Goal: Answer question/provide support: Share knowledge or assist other users

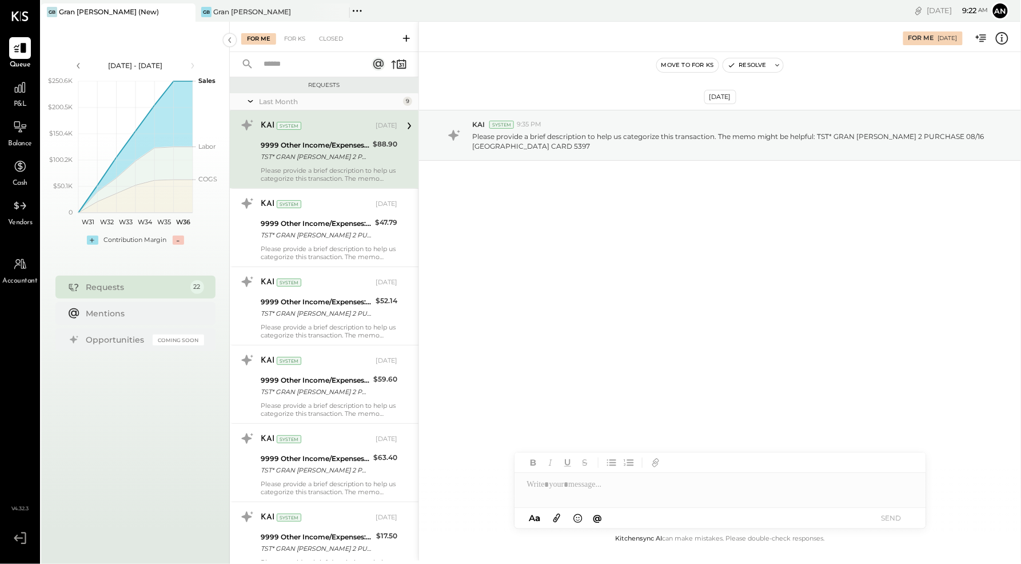
click at [289, 153] on div "TST* GRAN [PERSON_NAME] 2 PURCHASE 08/16 [GEOGRAPHIC_DATA] [GEOGRAPHIC_DATA] CA…" at bounding box center [315, 156] width 109 height 11
click at [570, 493] on div at bounding box center [721, 484] width 412 height 23
click at [893, 518] on button "SEND" at bounding box center [892, 517] width 46 height 15
click at [338, 147] on div "9999 Other Income/Expenses:To Be Classified" at bounding box center [316, 145] width 111 height 11
click at [638, 495] on div at bounding box center [721, 484] width 412 height 23
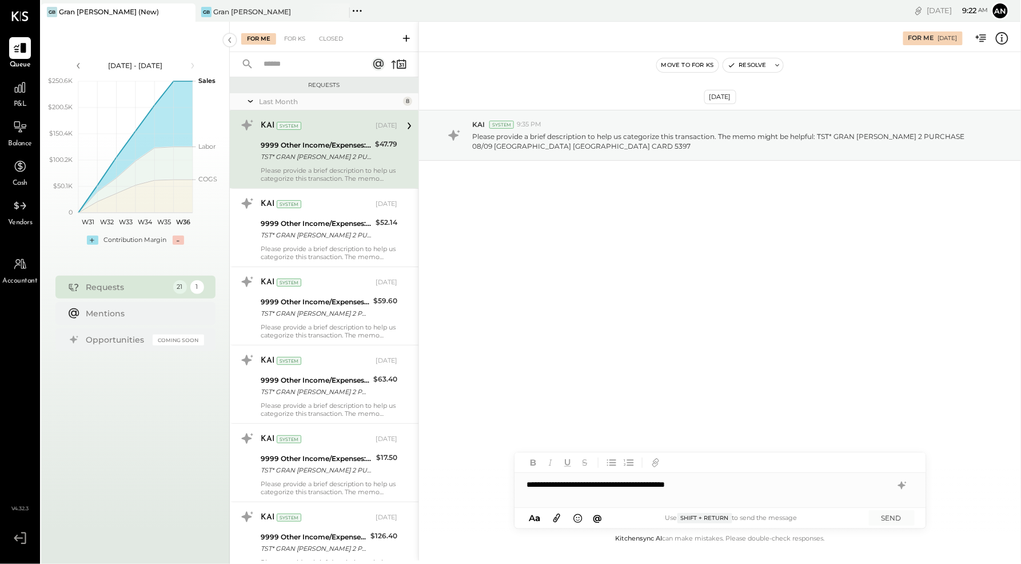
click at [645, 484] on div "**********" at bounding box center [721, 484] width 412 height 23
click at [885, 516] on button "SEND" at bounding box center [892, 517] width 46 height 15
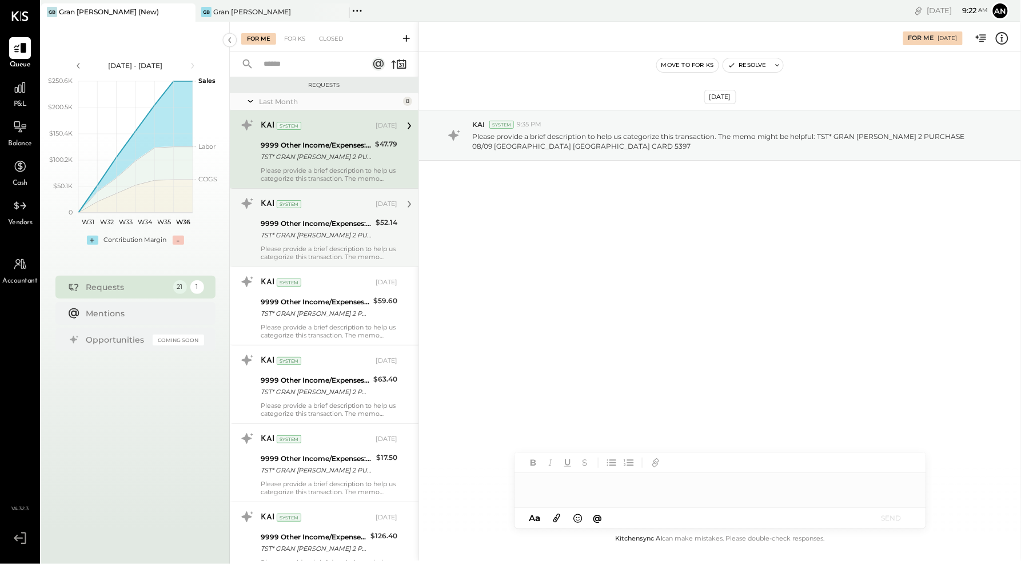
scroll to position [9, 0]
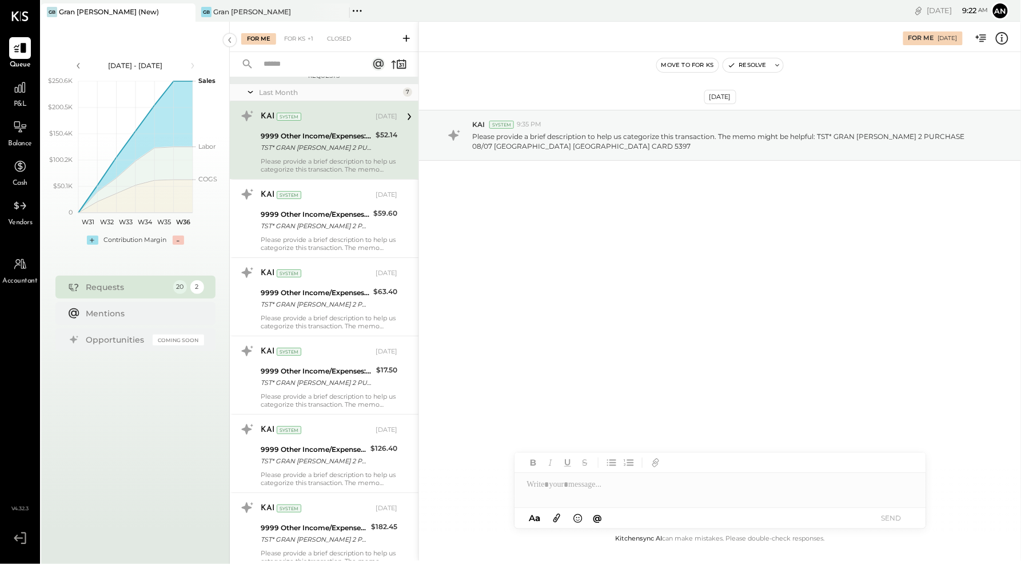
click at [322, 160] on div "Please provide a brief description to help us categorize this transaction. The …" at bounding box center [329, 165] width 137 height 16
click at [675, 496] on div at bounding box center [721, 484] width 412 height 23
click at [892, 519] on button "SEND" at bounding box center [892, 517] width 46 height 15
click at [661, 495] on div at bounding box center [721, 484] width 412 height 23
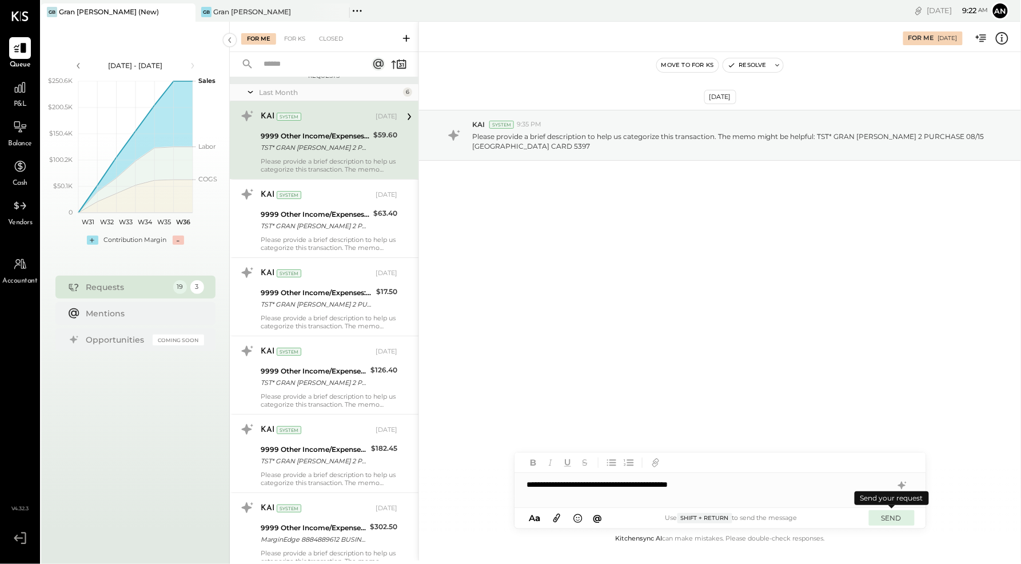
click at [897, 517] on button "SEND" at bounding box center [892, 517] width 46 height 15
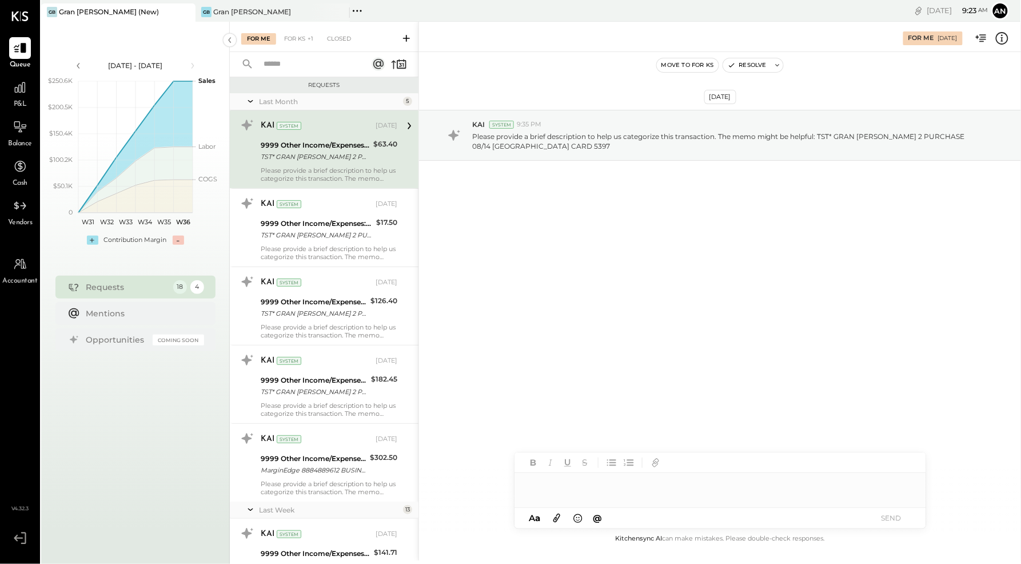
click at [611, 493] on div at bounding box center [721, 484] width 412 height 23
click at [895, 520] on button "SEND" at bounding box center [892, 517] width 46 height 15
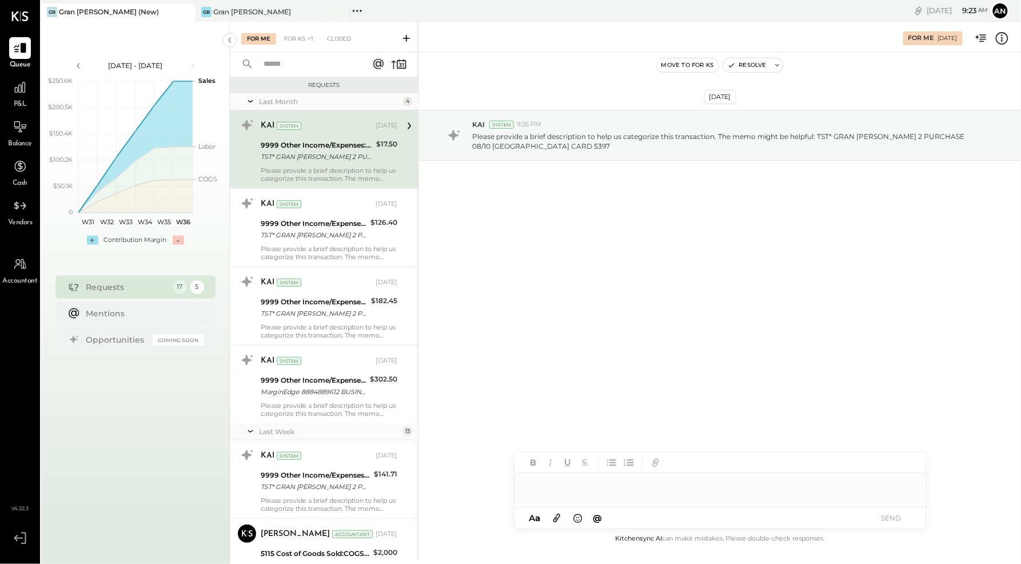
click at [674, 488] on div at bounding box center [721, 484] width 412 height 23
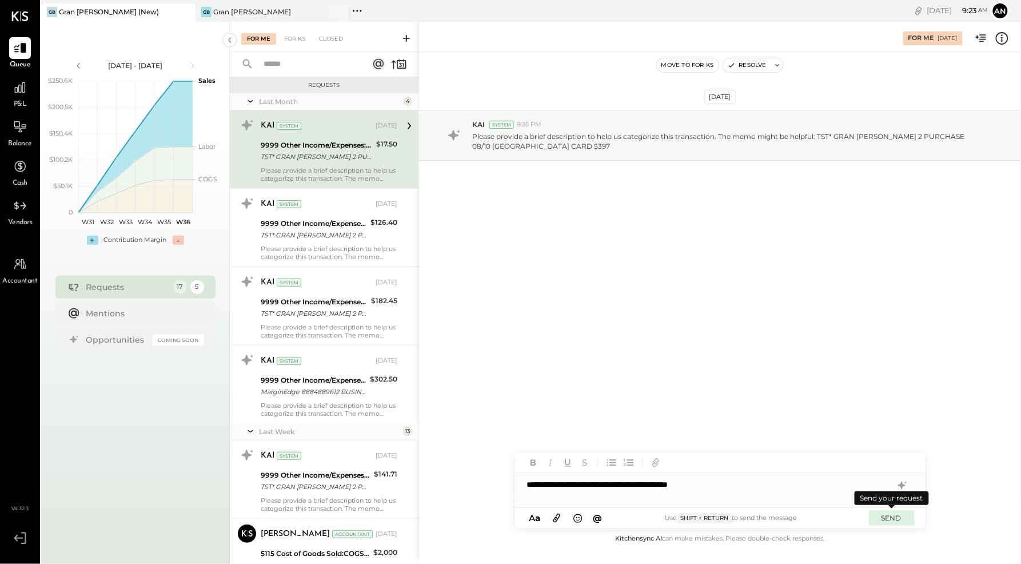
click at [888, 518] on button "SEND" at bounding box center [892, 517] width 46 height 15
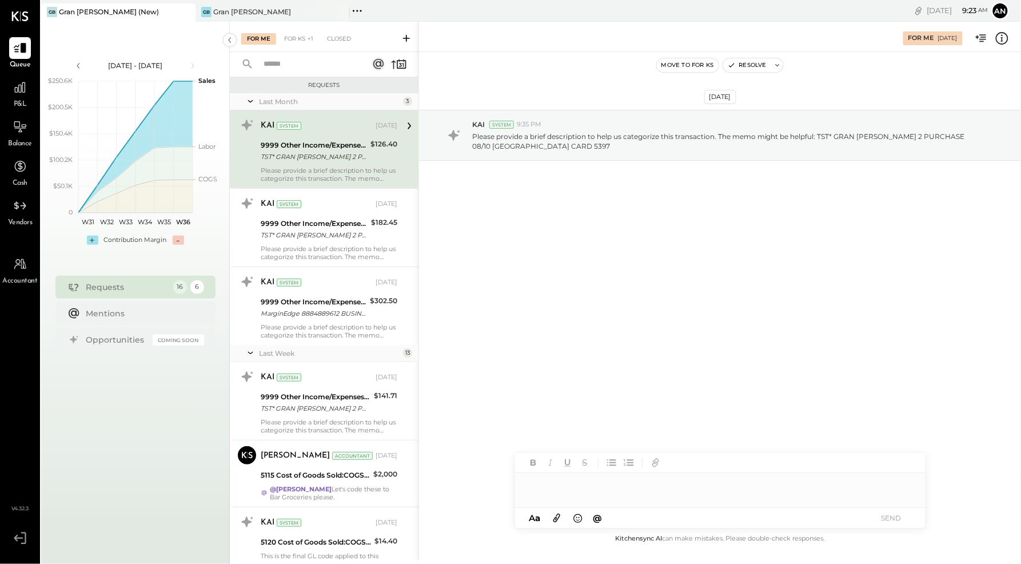
click at [610, 492] on div at bounding box center [721, 484] width 412 height 23
click at [896, 516] on button "SEND" at bounding box center [892, 517] width 46 height 15
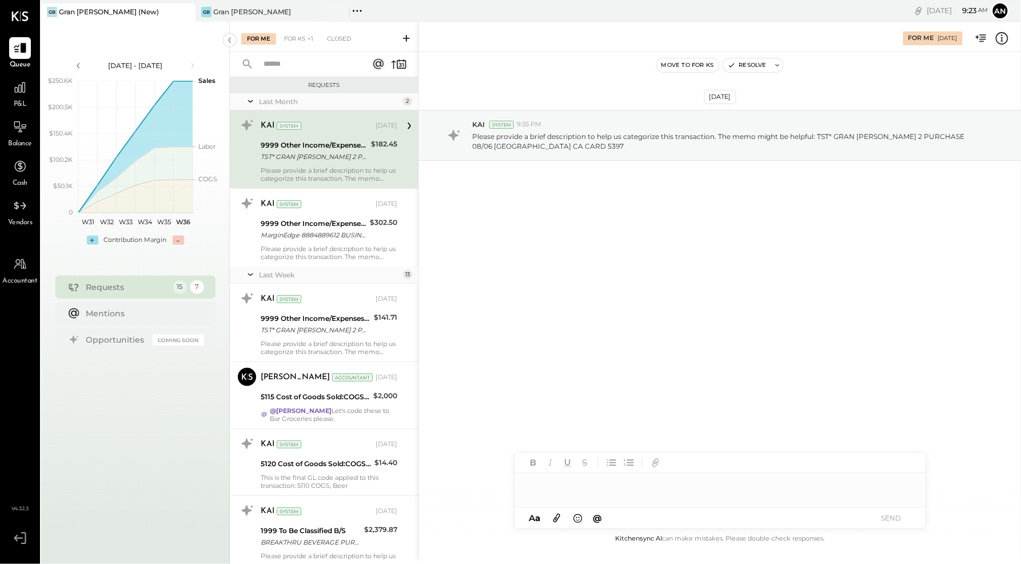
click at [635, 495] on div at bounding box center [721, 484] width 412 height 23
click at [895, 516] on button "SEND" at bounding box center [892, 517] width 46 height 15
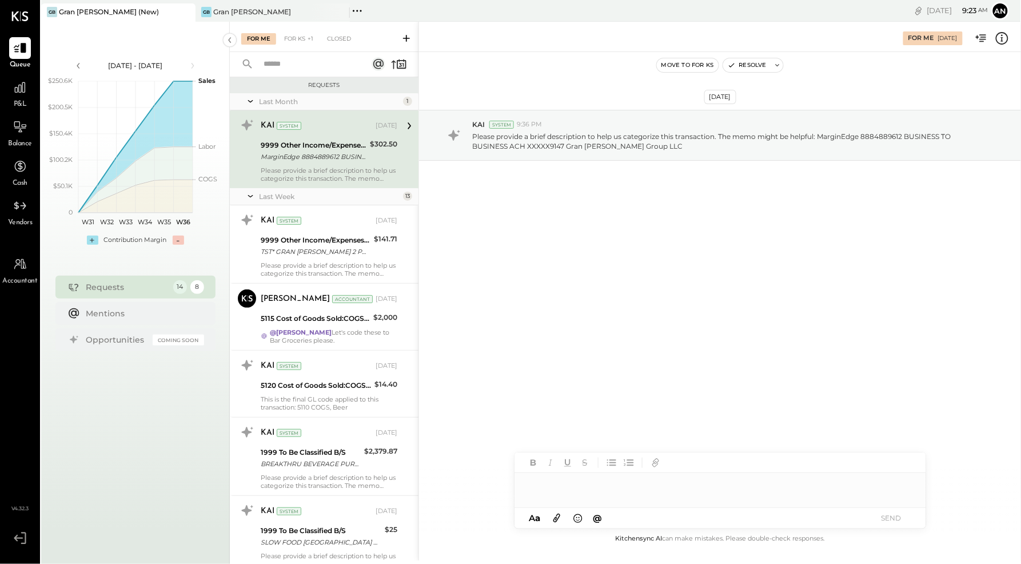
click at [675, 491] on div at bounding box center [721, 484] width 412 height 23
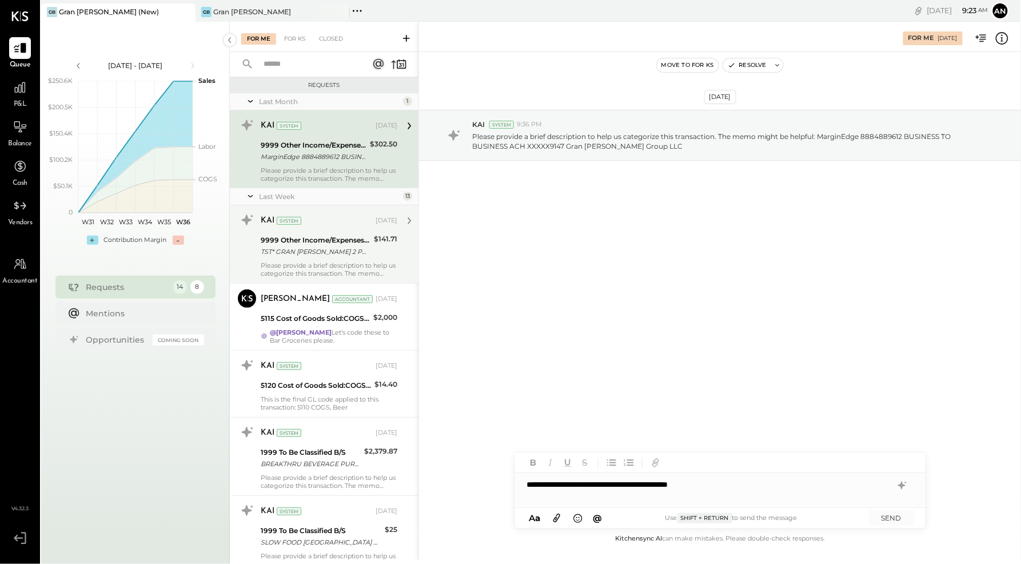
click at [303, 258] on div "9999 Other Income/Expenses:To Be Classified TST* GRAN [PERSON_NAME] 2 PURCHASE …" at bounding box center [316, 245] width 110 height 25
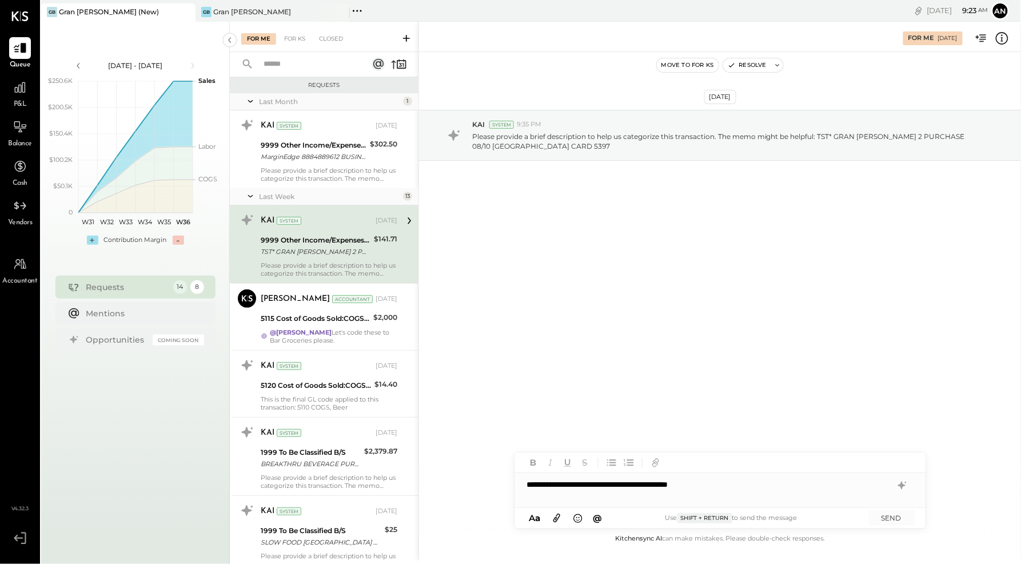
click at [756, 495] on div "**********" at bounding box center [721, 484] width 412 height 23
click at [888, 520] on button "SEND" at bounding box center [892, 517] width 46 height 15
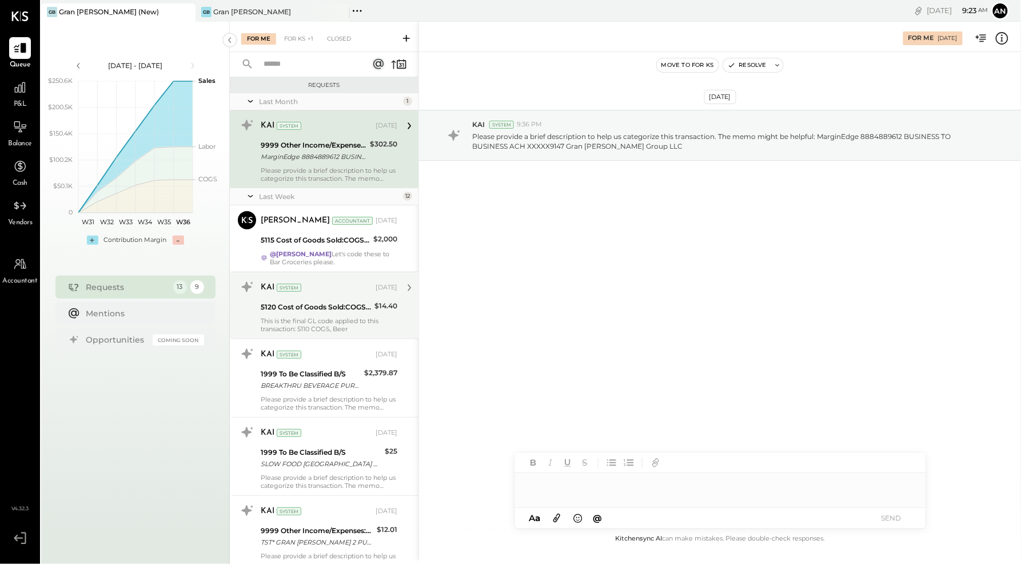
scroll to position [591, 0]
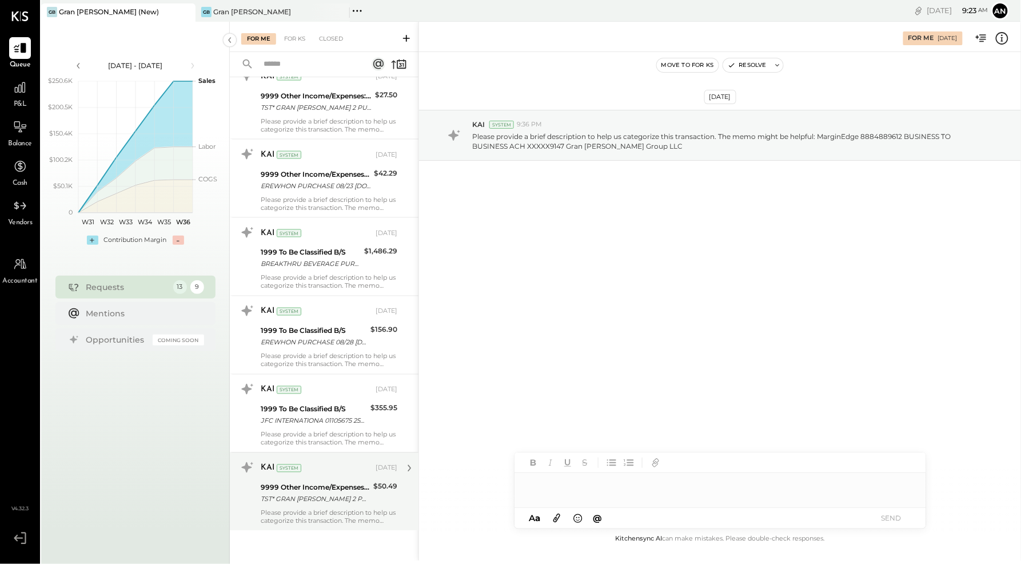
click at [297, 495] on div "TST* GRAN [PERSON_NAME] 2 PURCHASE 08/23 [GEOGRAPHIC_DATA] [GEOGRAPHIC_DATA] CA…" at bounding box center [315, 498] width 109 height 11
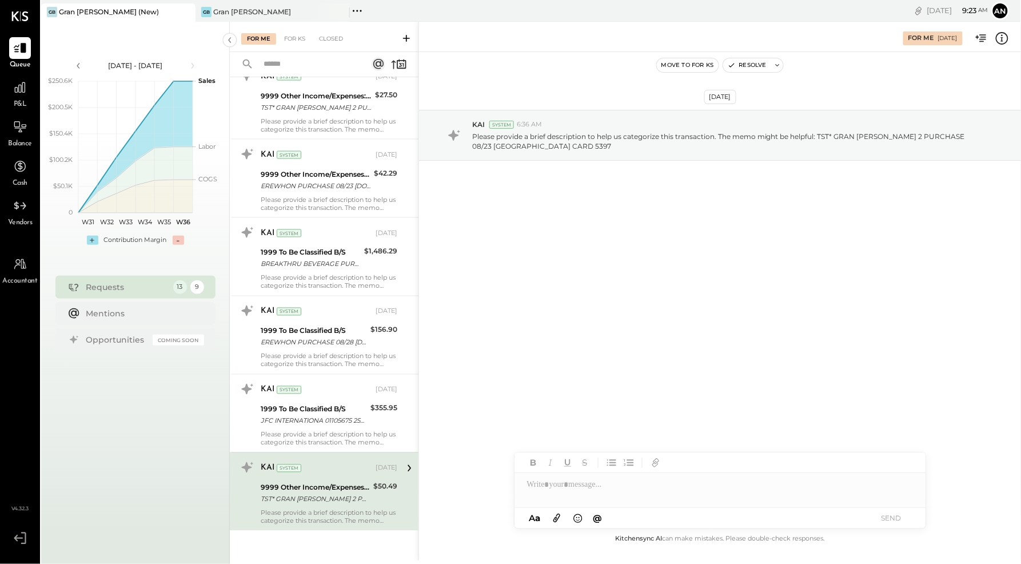
click at [651, 496] on div at bounding box center [721, 484] width 412 height 23
click at [898, 520] on button "SEND" at bounding box center [892, 517] width 46 height 15
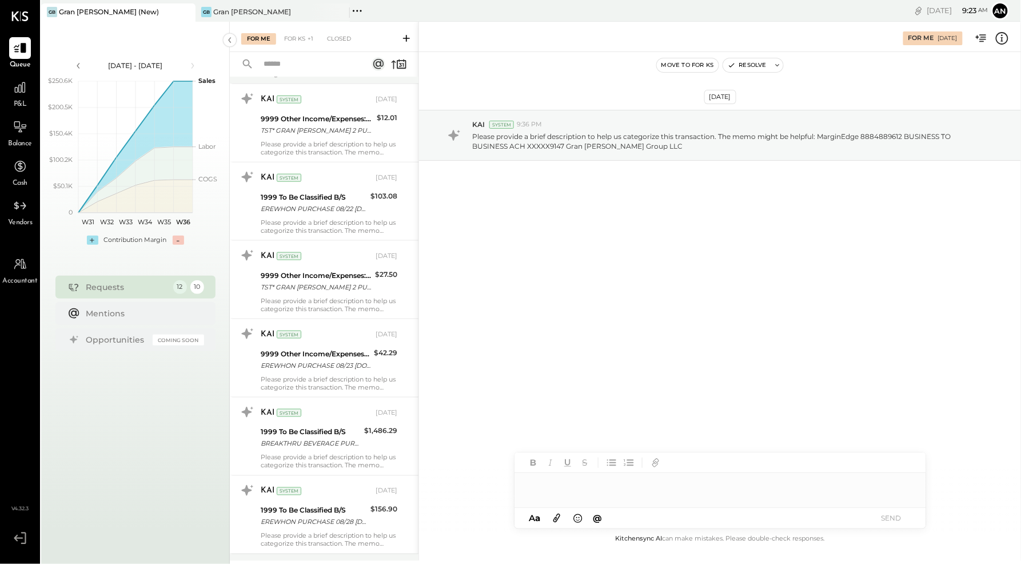
scroll to position [513, 0]
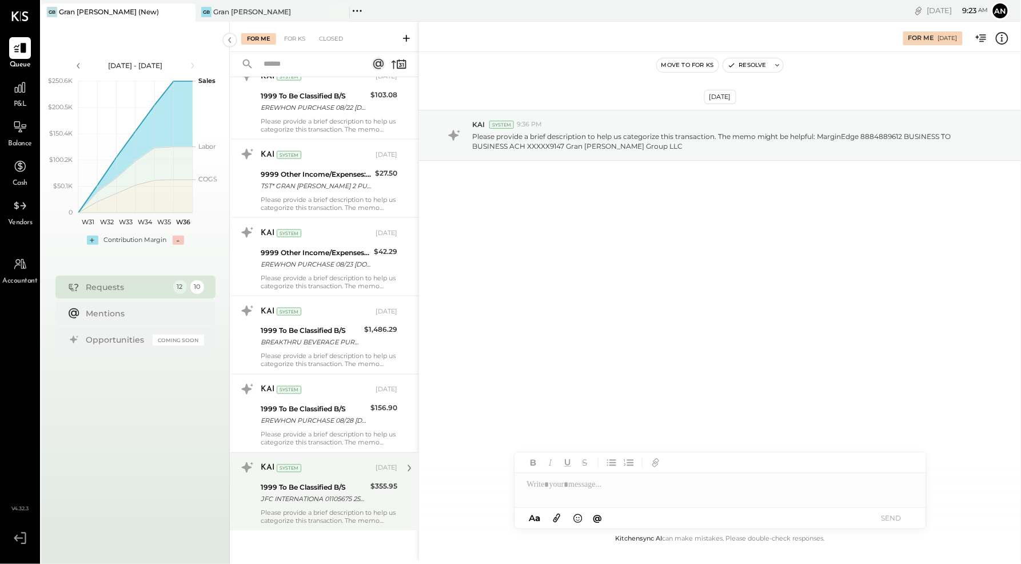
click at [322, 495] on div "JFC INTERNATIONA 01105675 250806 [PHONE_NUMBER] GRAN [PERSON_NAME] LLC/ Invoice…" at bounding box center [314, 498] width 106 height 11
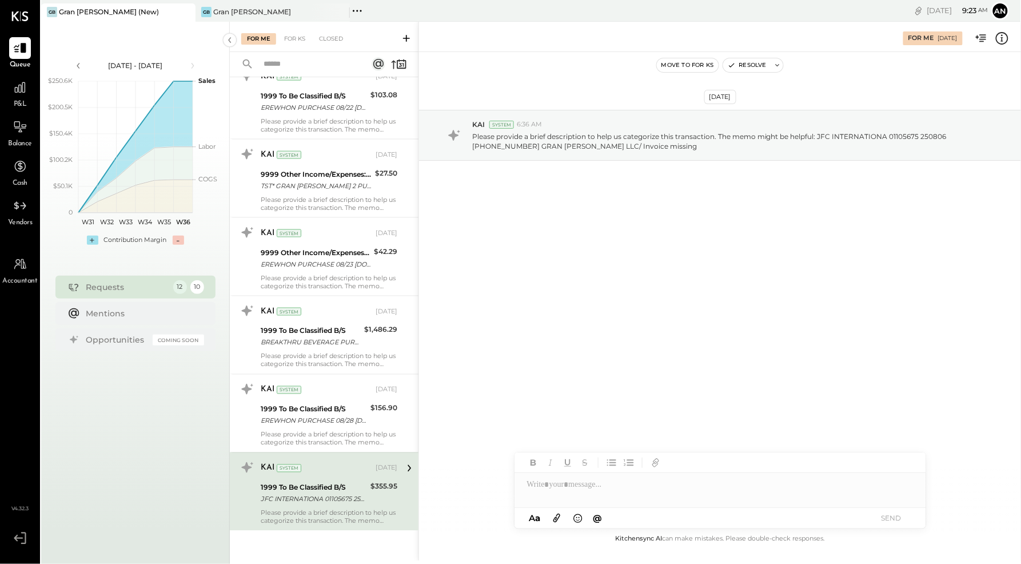
click at [593, 487] on div at bounding box center [721, 484] width 412 height 23
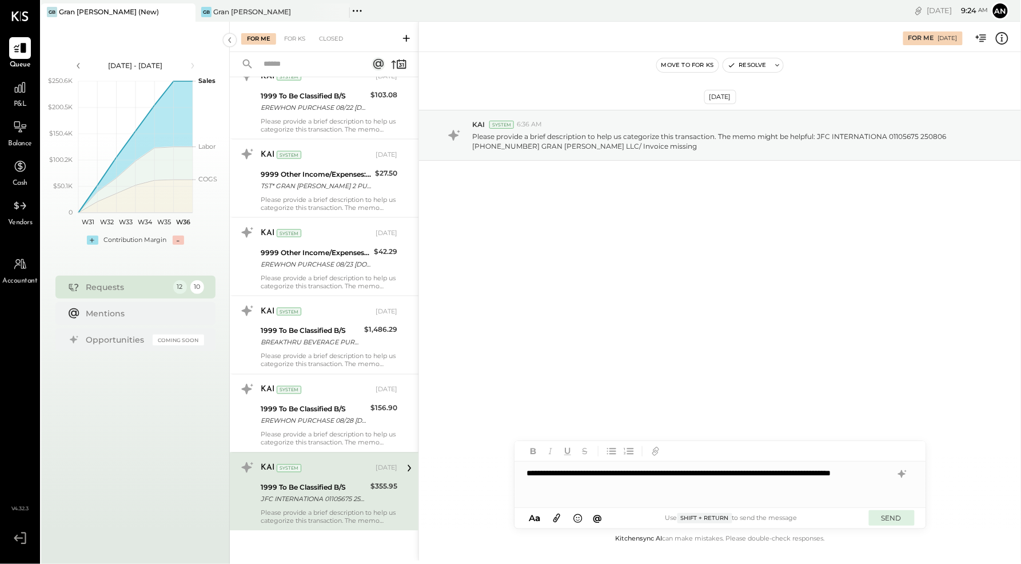
click at [893, 516] on button "SEND" at bounding box center [892, 517] width 46 height 15
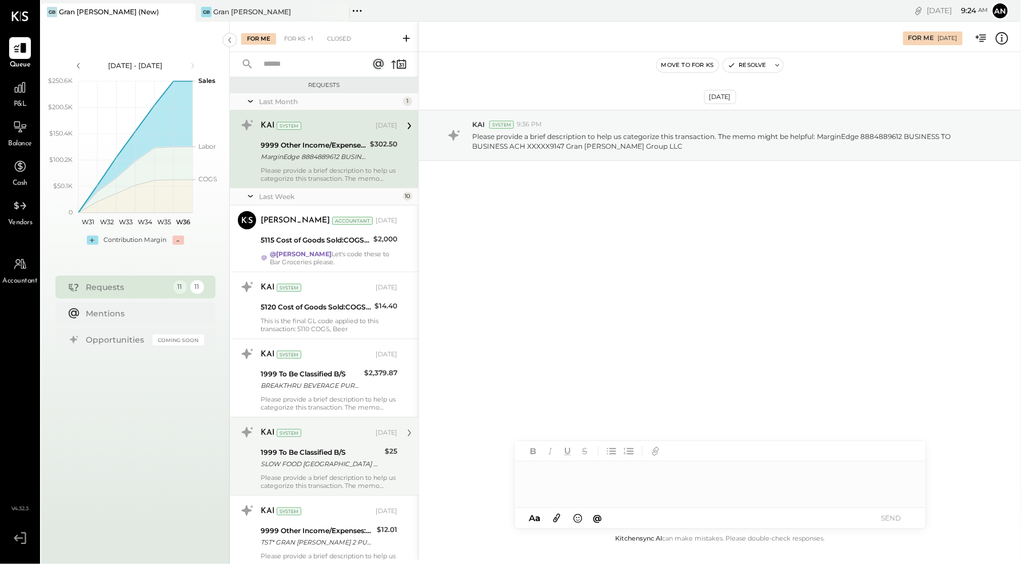
scroll to position [435, 0]
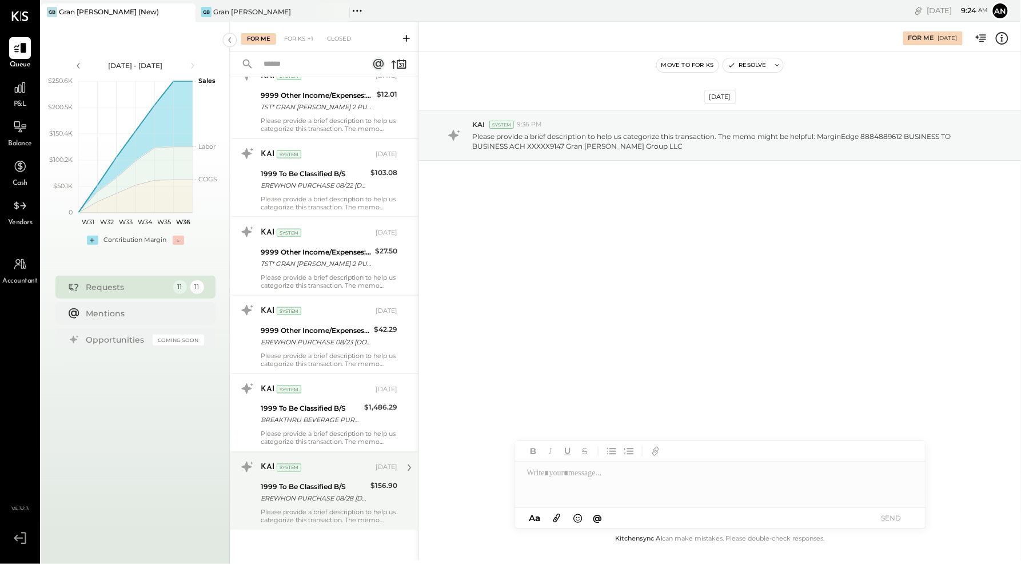
click at [320, 496] on div "EREWHON PURCHASE 08/28 [DOMAIN_NAME] CA CARD 5397" at bounding box center [314, 498] width 106 height 11
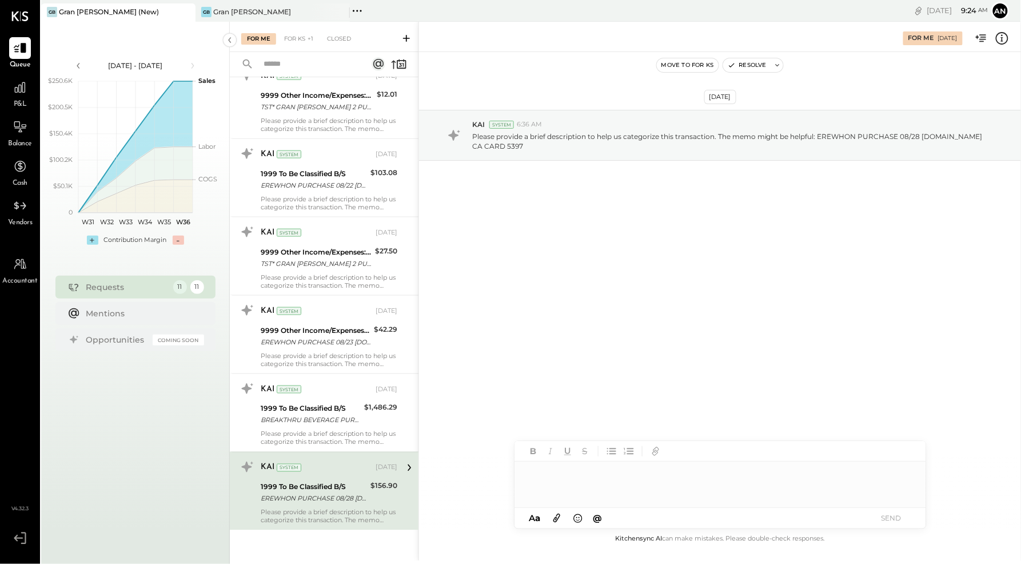
click at [647, 481] on div at bounding box center [721, 484] width 412 height 46
click at [889, 520] on button "SEND" at bounding box center [892, 517] width 46 height 15
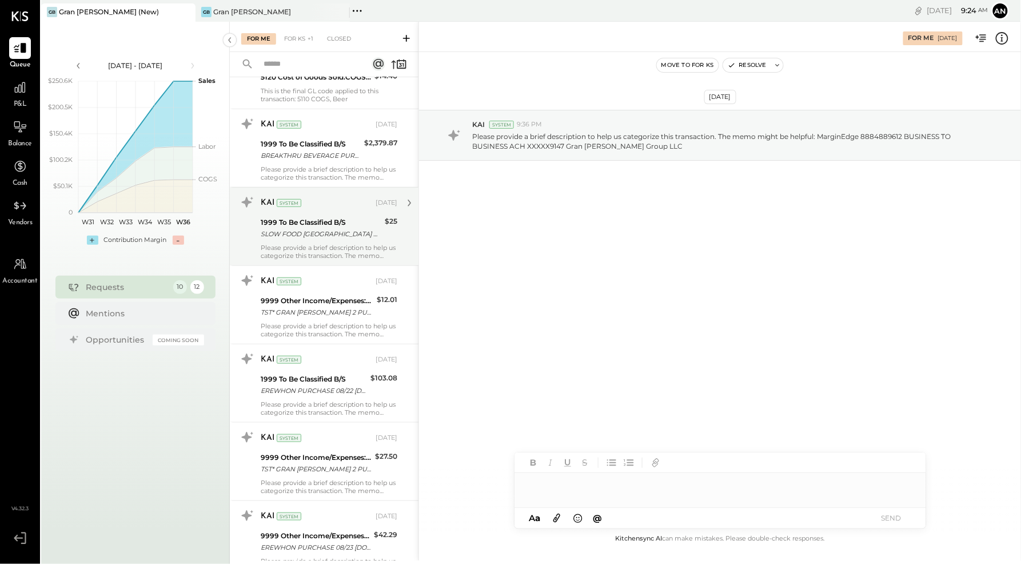
scroll to position [357, 0]
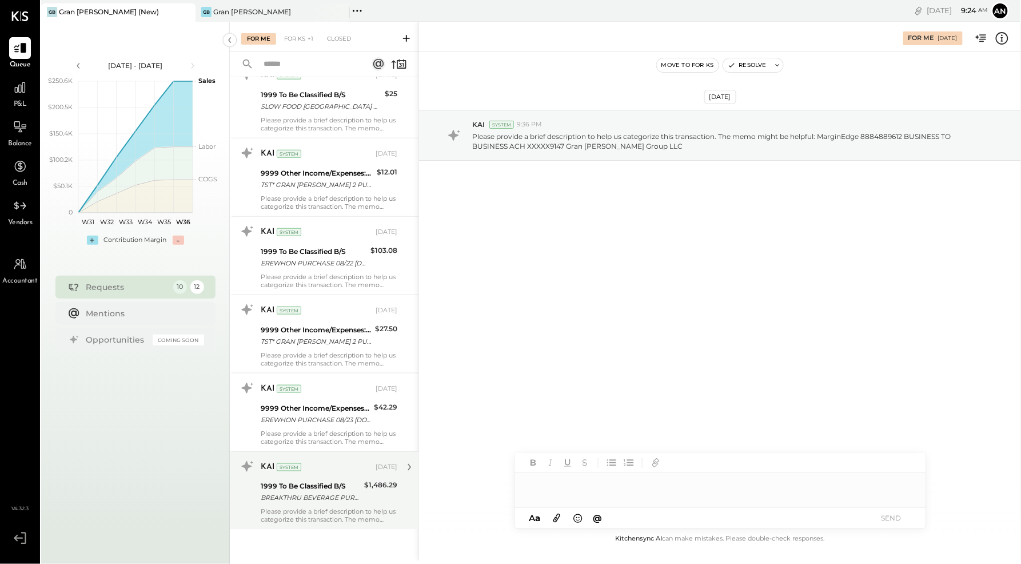
click at [295, 504] on div "KAI System [DATE] 1999 To Be Classified B/S BREAKTHRU BEVERAGE PURCHASE 08/[PHO…" at bounding box center [329, 490] width 137 height 66
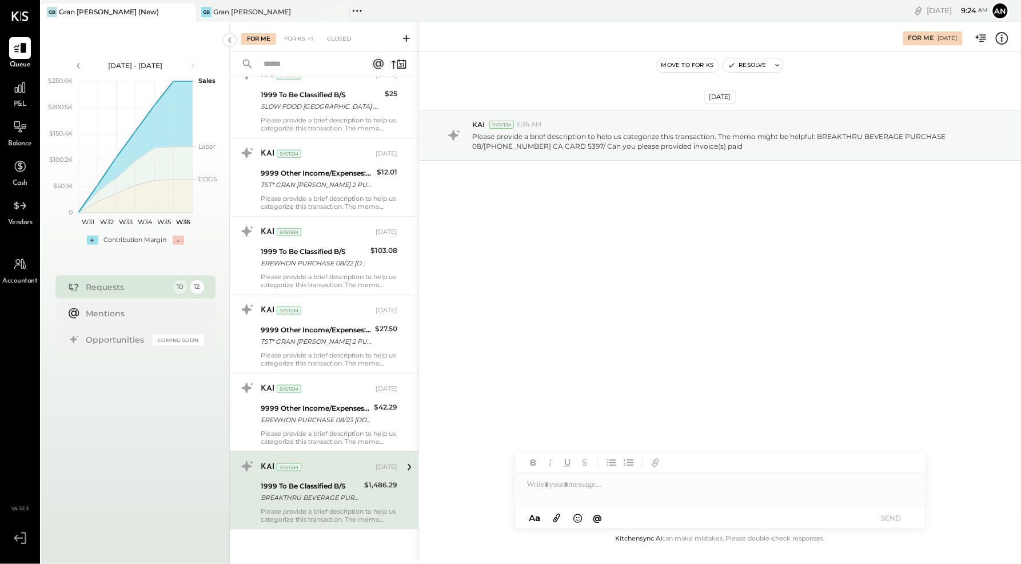
click at [631, 495] on div at bounding box center [721, 490] width 412 height 34
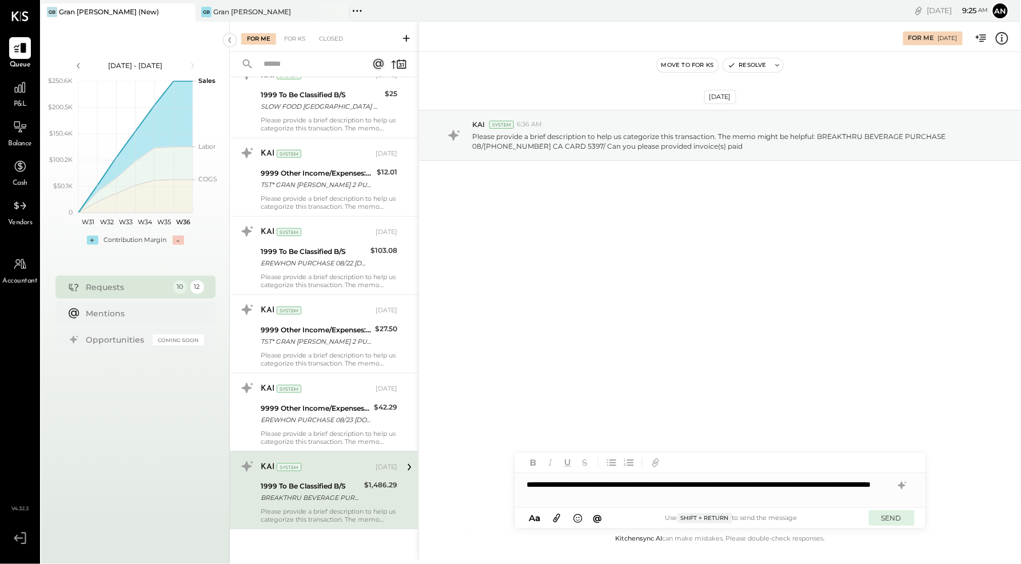
click at [893, 513] on button "SEND" at bounding box center [892, 517] width 46 height 15
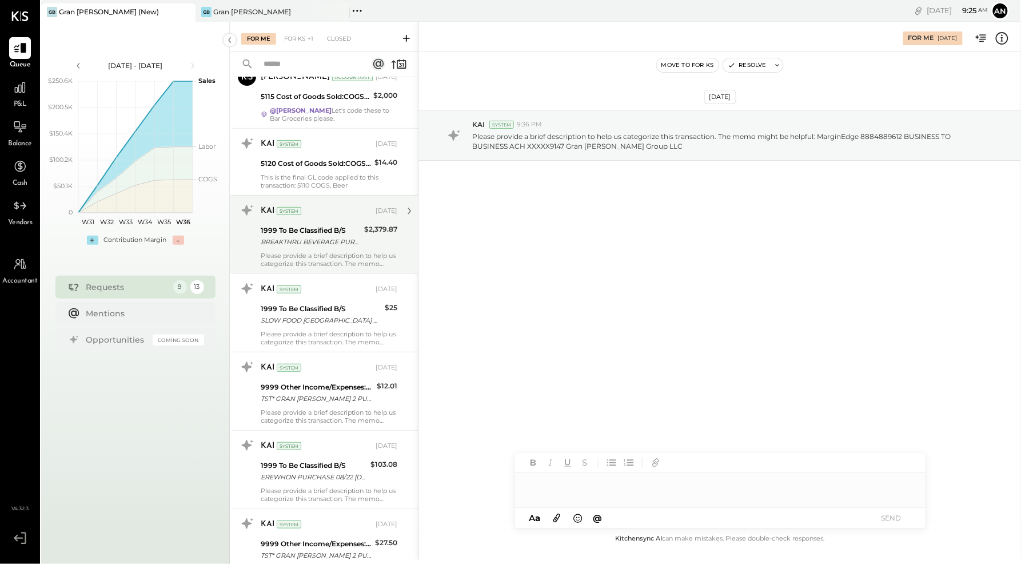
scroll to position [279, 0]
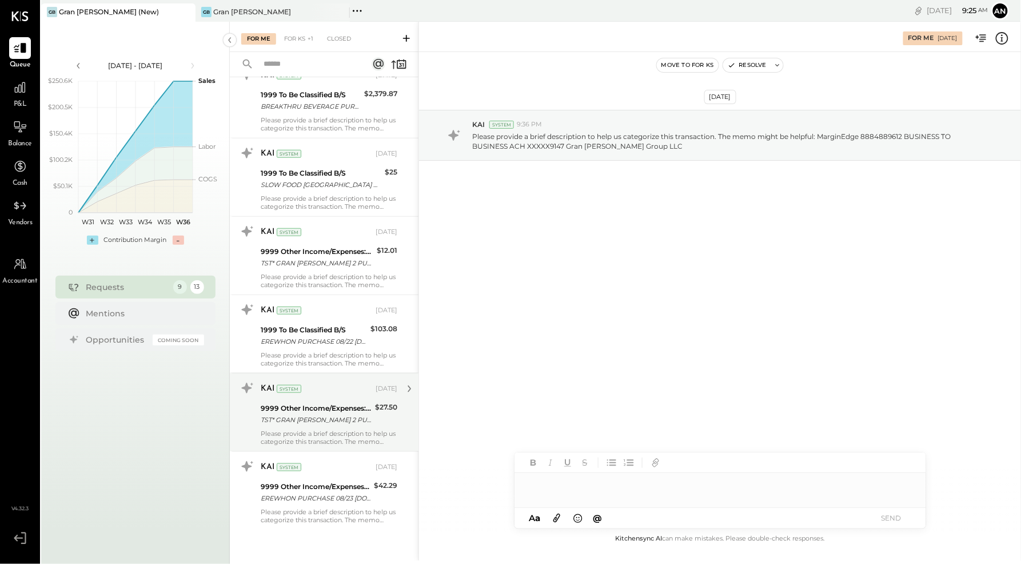
click at [313, 420] on div "TST* GRAN [PERSON_NAME] 2 PURCHASE 08/22 [GEOGRAPHIC_DATA] [GEOGRAPHIC_DATA] CA…" at bounding box center [316, 419] width 111 height 11
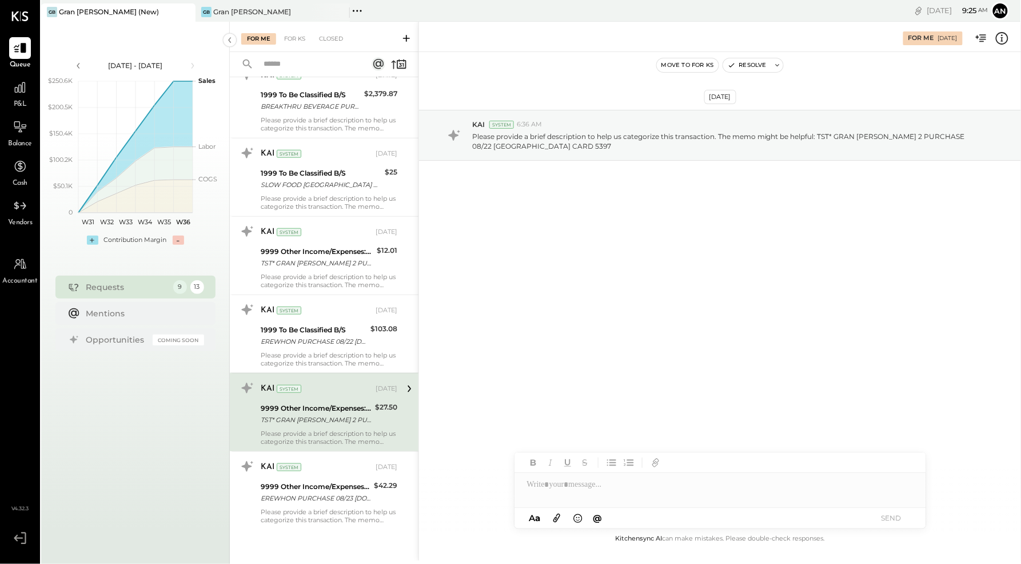
click at [640, 495] on div at bounding box center [721, 490] width 412 height 34
click at [890, 519] on button "SEND" at bounding box center [892, 517] width 46 height 15
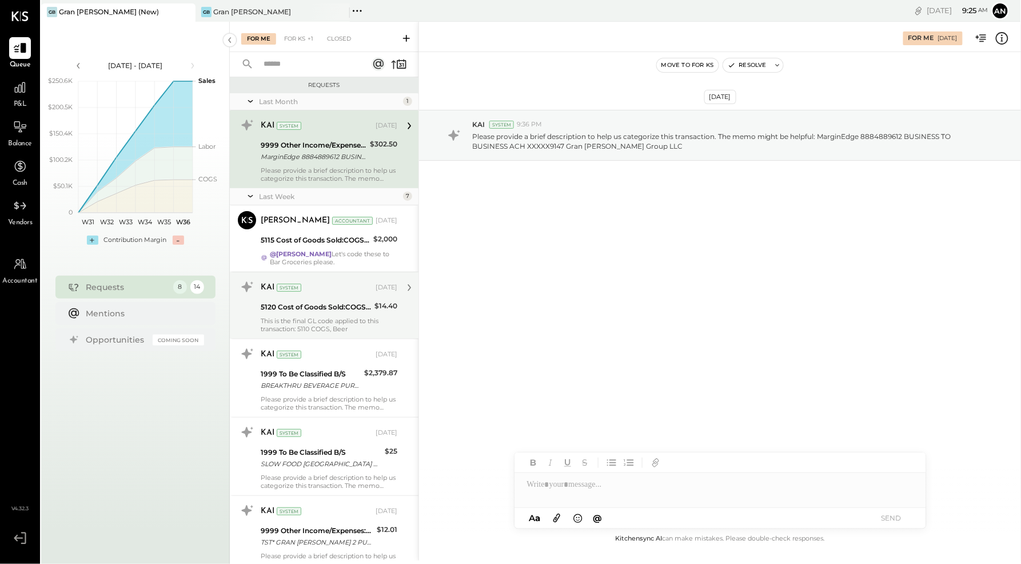
click at [301, 314] on div "KAI System [DATE] 5120 Cost of Goods Sold:COGS, Wine $14.40 This is the final G…" at bounding box center [329, 305] width 137 height 55
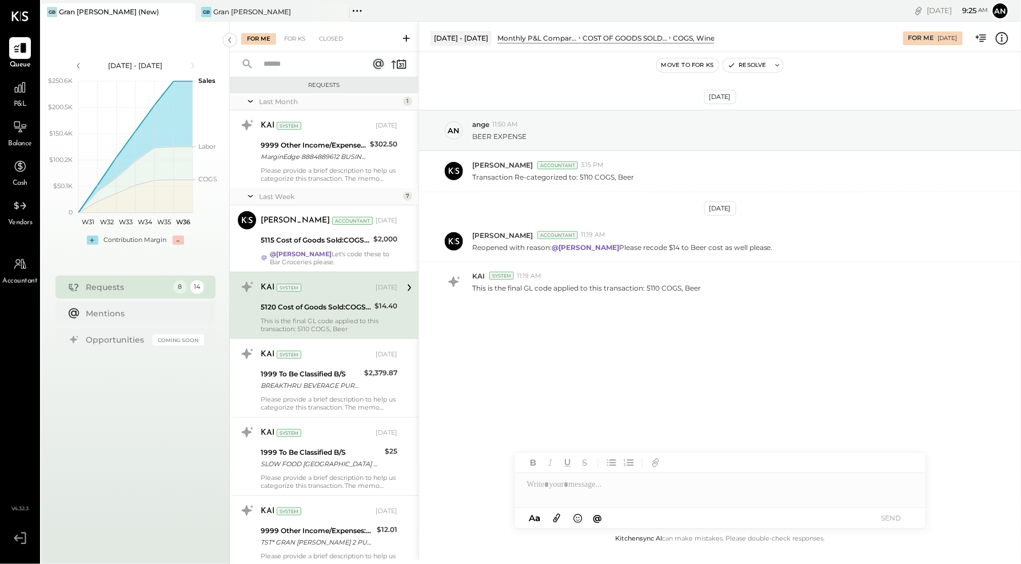
click at [654, 499] on div at bounding box center [721, 479] width 412 height 55
click at [750, 67] on button "Resolve" at bounding box center [747, 65] width 48 height 14
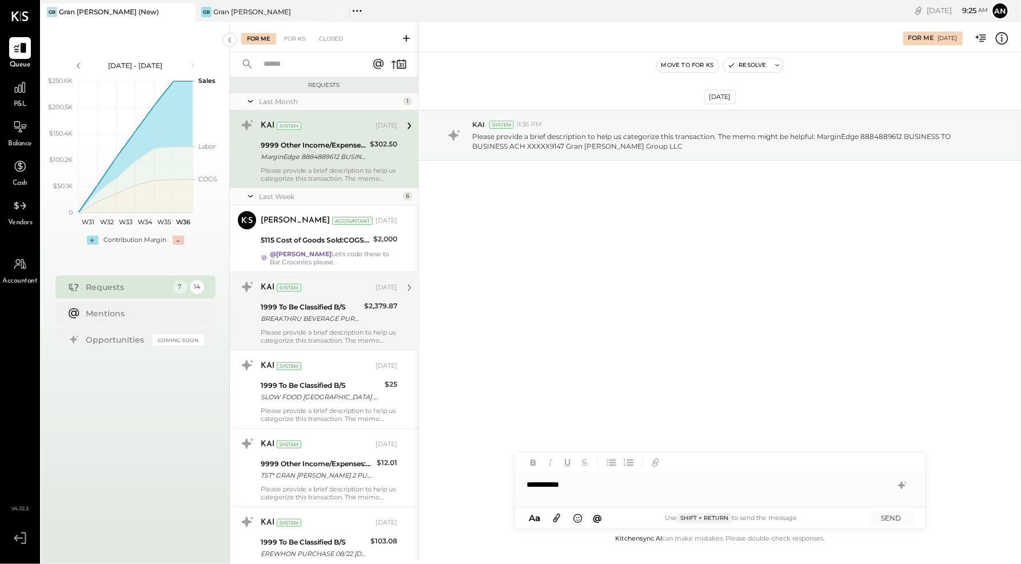
click at [323, 315] on div "BREAKTHRU BEVERAGE PURCHASE 08/[PHONE_NUMBER] CA CARD 5397/ INVOICE MISSING" at bounding box center [311, 318] width 100 height 11
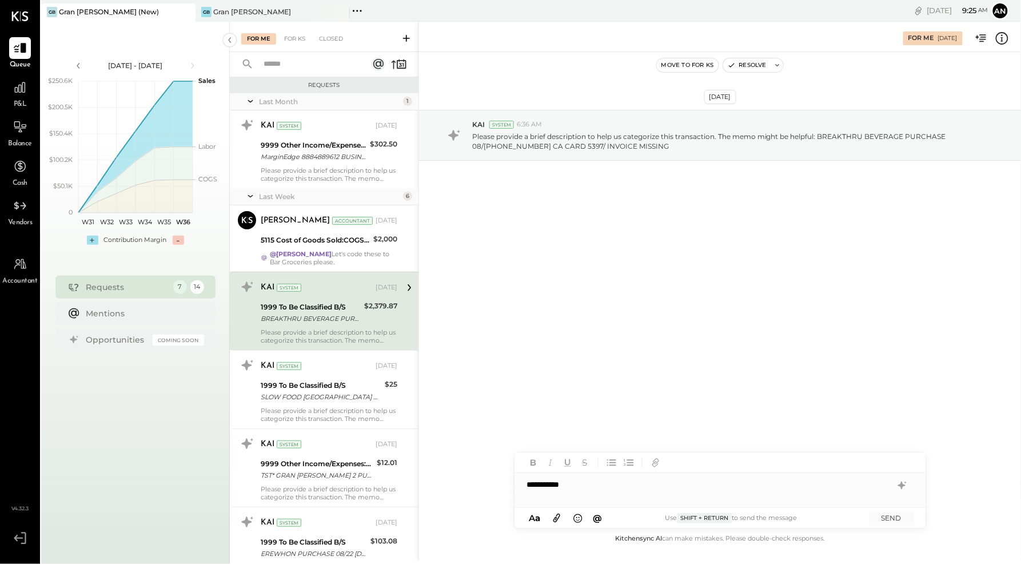
click at [647, 492] on div "**********" at bounding box center [721, 484] width 412 height 23
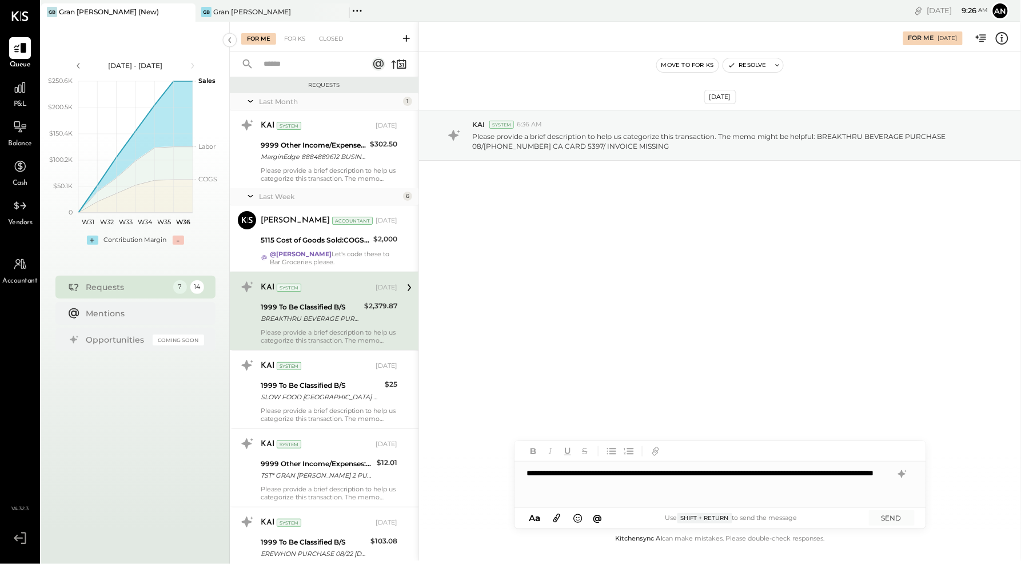
drag, startPoint x: 890, startPoint y: 515, endPoint x: 885, endPoint y: 509, distance: 7.3
click at [890, 515] on button "SEND" at bounding box center [892, 517] width 46 height 15
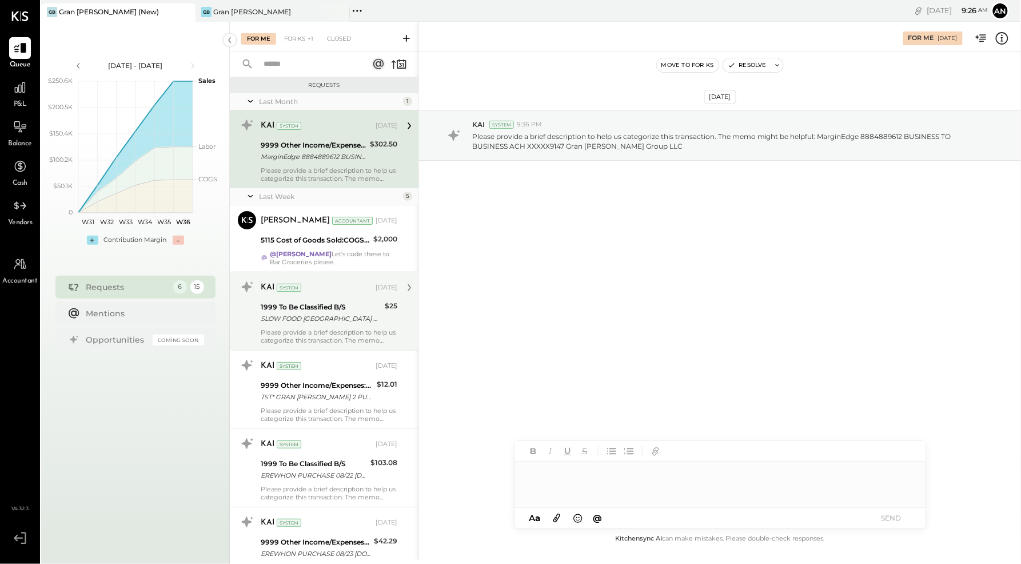
scroll to position [4, 0]
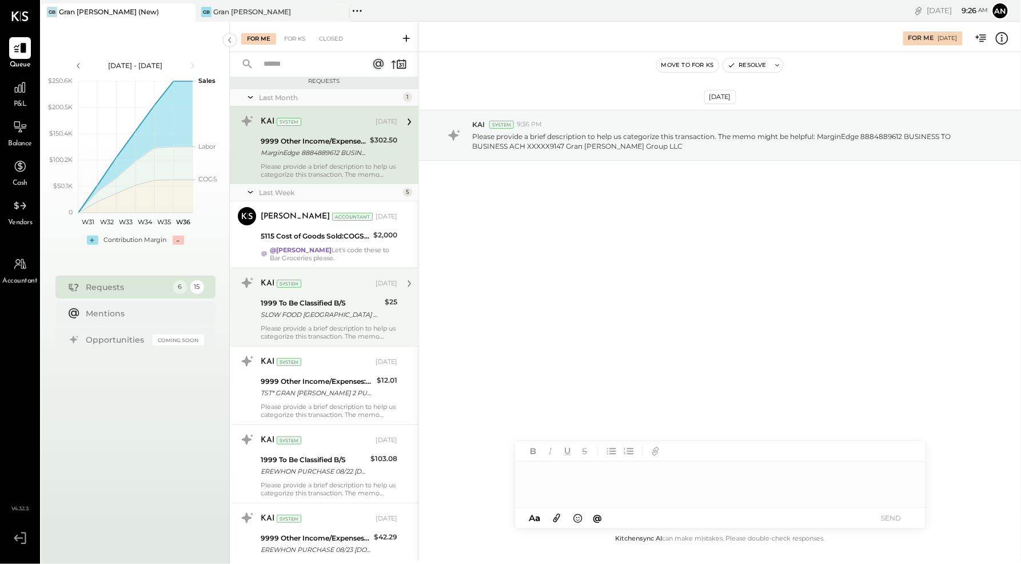
click at [325, 310] on div "SLOW FOOD [GEOGRAPHIC_DATA] PURCHASE 08/26 [GEOGRAPHIC_DATA]O NY CARD 5397" at bounding box center [321, 314] width 121 height 11
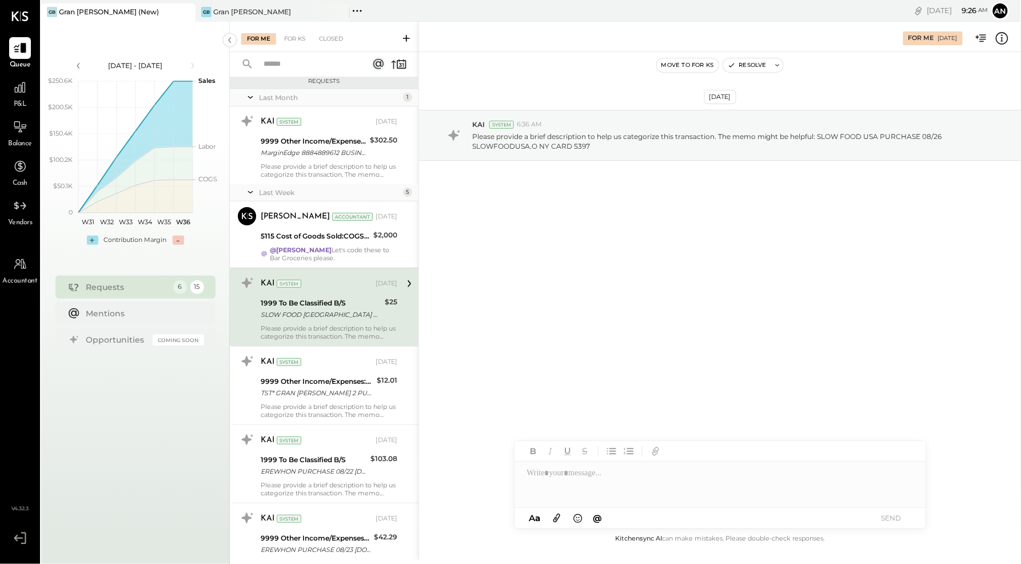
scroll to position [56, 0]
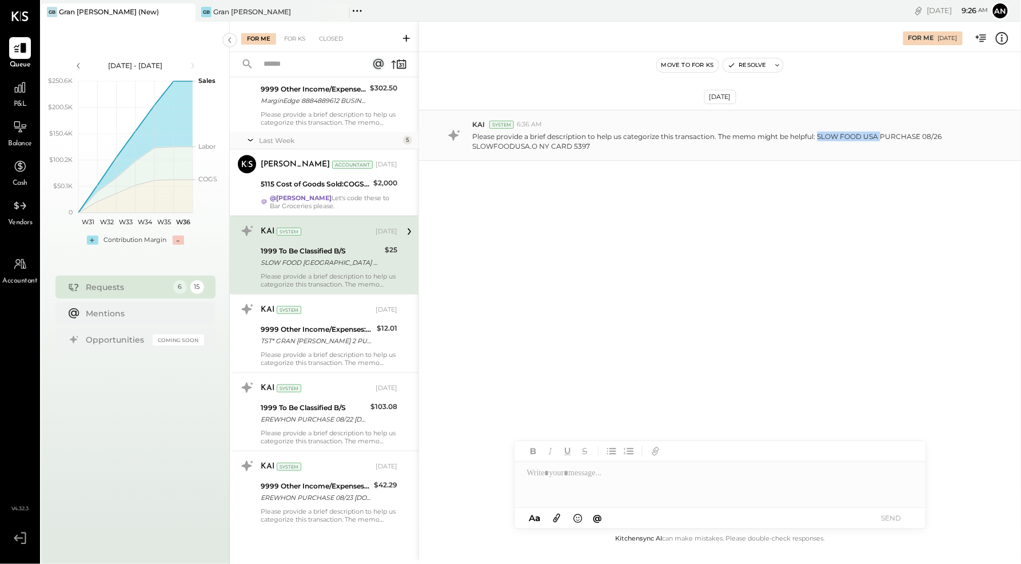
drag, startPoint x: 818, startPoint y: 138, endPoint x: 879, endPoint y: 137, distance: 61.2
click at [879, 137] on p "Please provide a brief description to help us categorize this transaction. The …" at bounding box center [728, 141] width 513 height 19
copy p "SLOW FOOD [GEOGRAPHIC_DATA]"
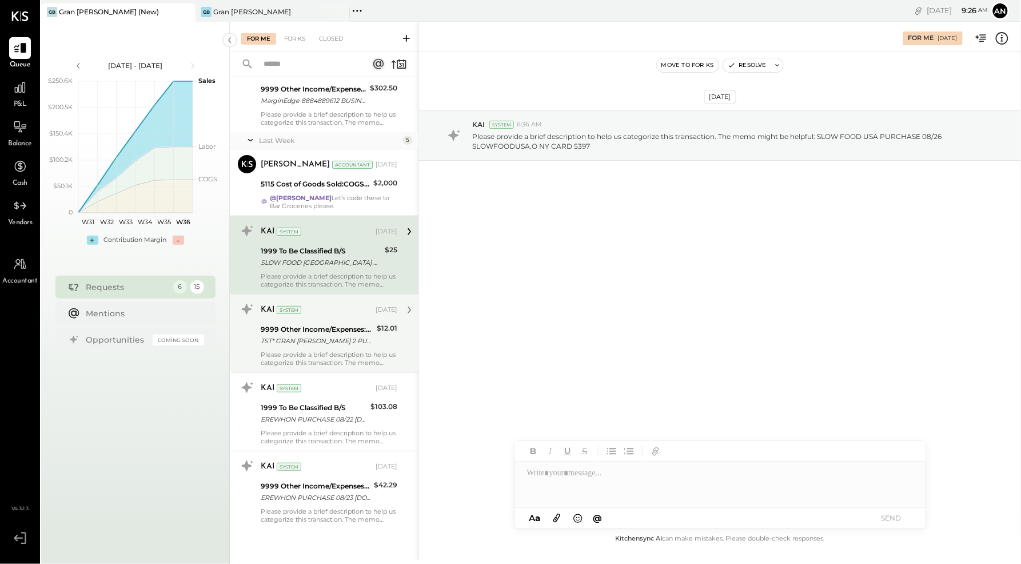
click at [346, 346] on div "KAI System [DATE] 9999 Other Income/Expenses:To Be Classified TST* GRAN [PERSON…" at bounding box center [329, 333] width 137 height 66
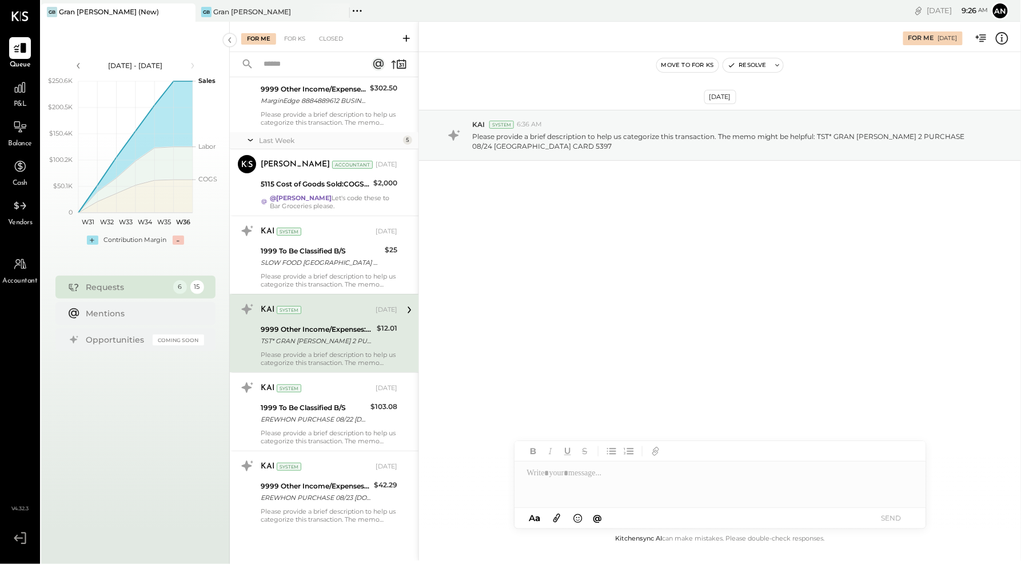
click at [596, 488] on div at bounding box center [721, 484] width 412 height 46
click at [641, 488] on div "**********" at bounding box center [721, 484] width 412 height 23
click at [897, 520] on button "SEND" at bounding box center [892, 517] width 46 height 15
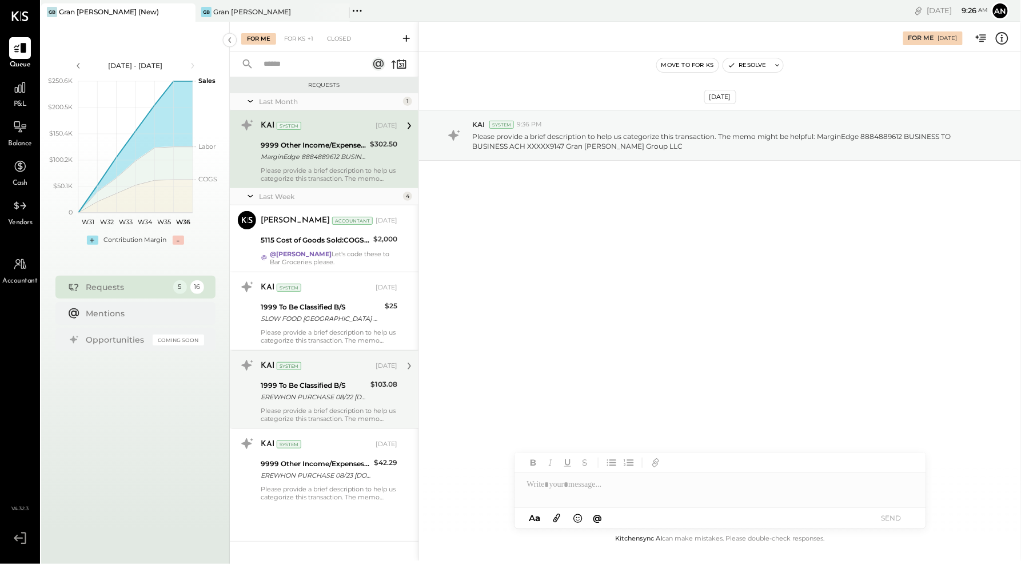
click at [343, 391] on div "EREWHON PURCHASE 08/22 [DOMAIN_NAME] CA CARD 5397" at bounding box center [314, 396] width 106 height 11
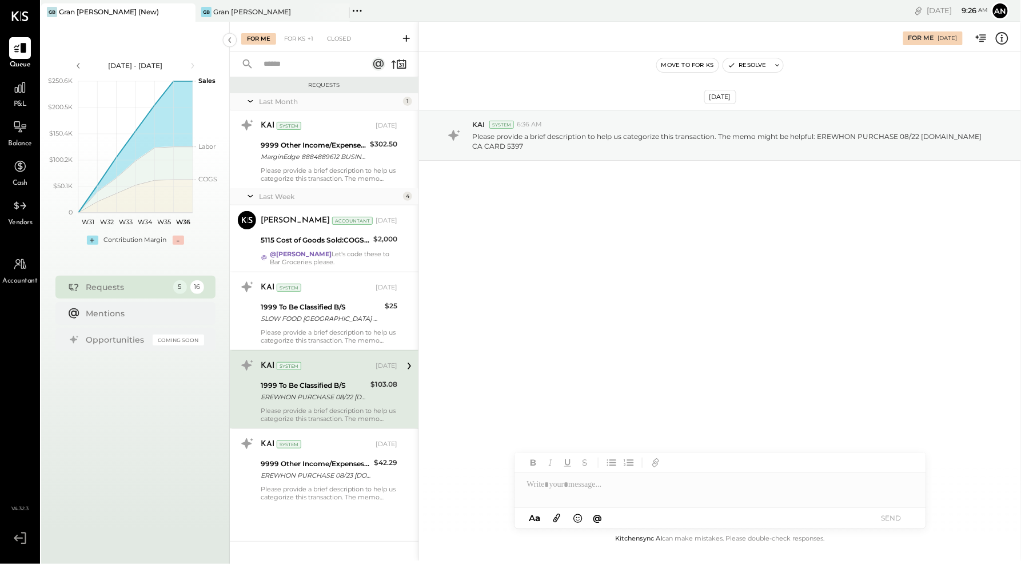
click at [632, 491] on div at bounding box center [721, 484] width 412 height 23
click at [902, 520] on button "SEND" at bounding box center [892, 517] width 46 height 15
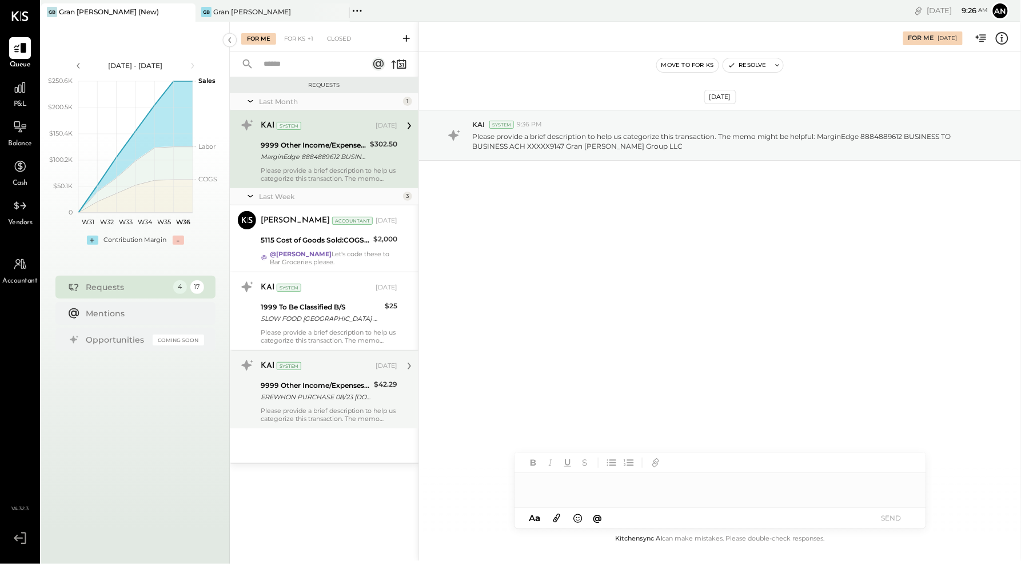
click at [323, 389] on div "9999 Other Income/Expenses:To Be Classified" at bounding box center [316, 385] width 110 height 11
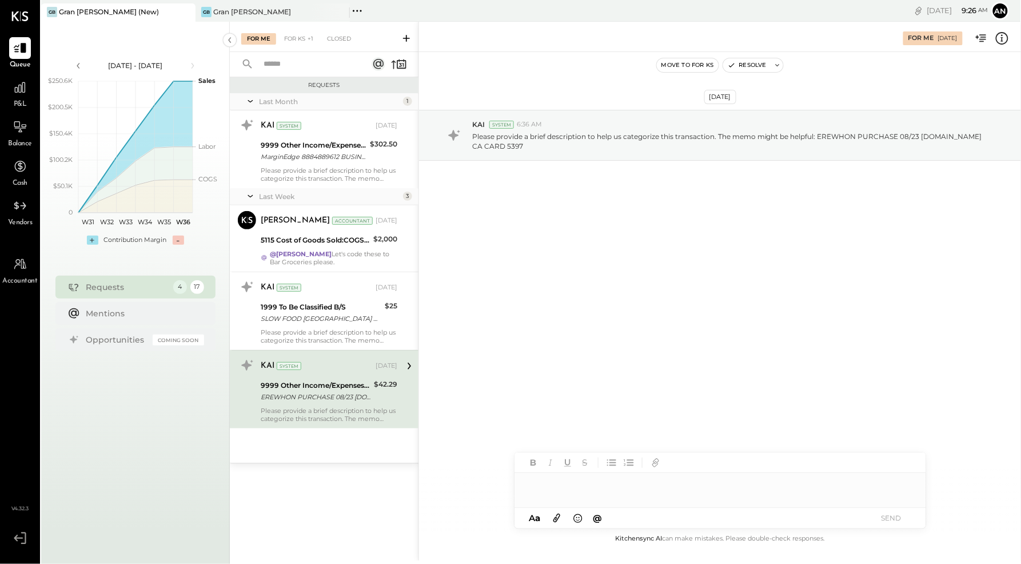
click at [628, 497] on div at bounding box center [721, 490] width 412 height 34
click at [898, 519] on button "SEND" at bounding box center [892, 517] width 46 height 15
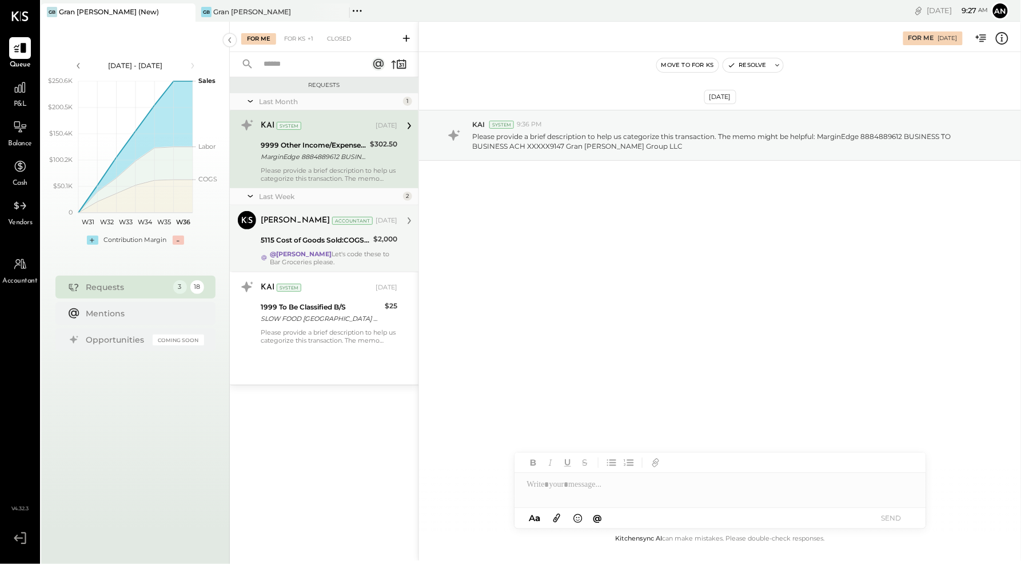
click at [372, 252] on div "@[PERSON_NAME] Let's code these to Bar Groceries please." at bounding box center [334, 258] width 128 height 16
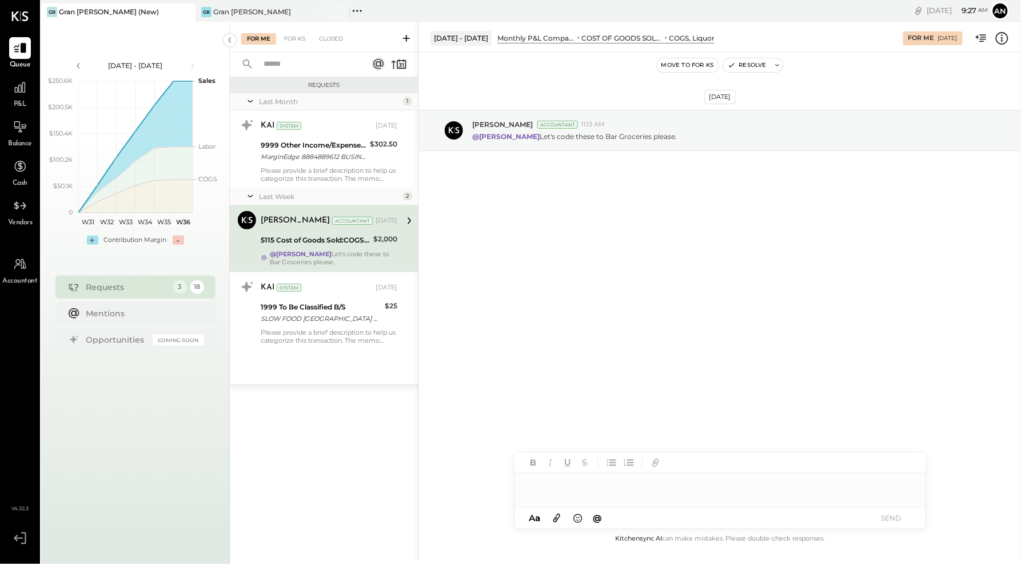
drag, startPoint x: 634, startPoint y: 489, endPoint x: 623, endPoint y: 485, distance: 11.6
click at [634, 489] on div at bounding box center [721, 490] width 412 height 34
click at [747, 69] on button "Resolve" at bounding box center [747, 65] width 48 height 14
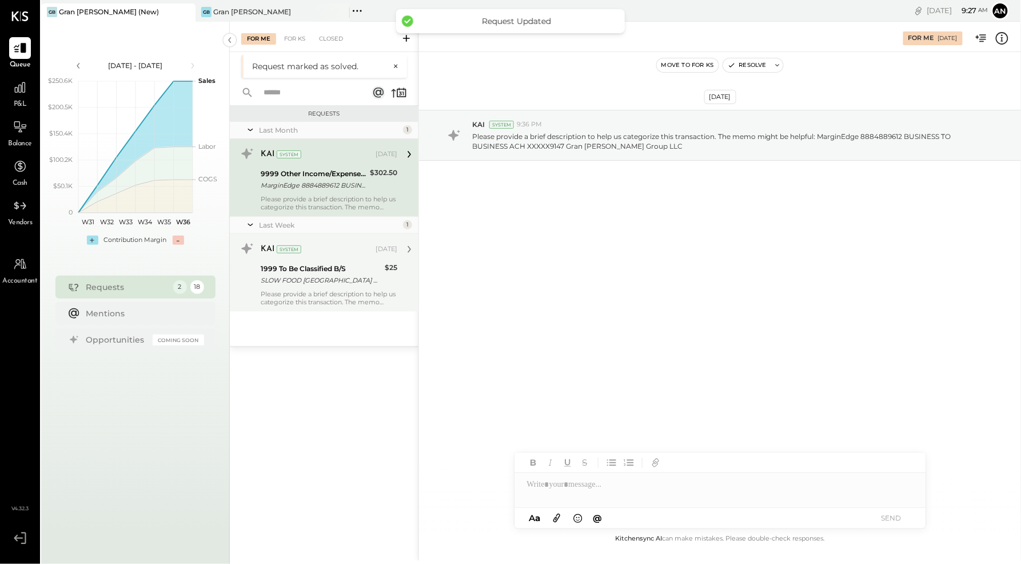
click at [312, 294] on div "Please provide a brief description to help us categorize this transaction. The …" at bounding box center [329, 298] width 137 height 16
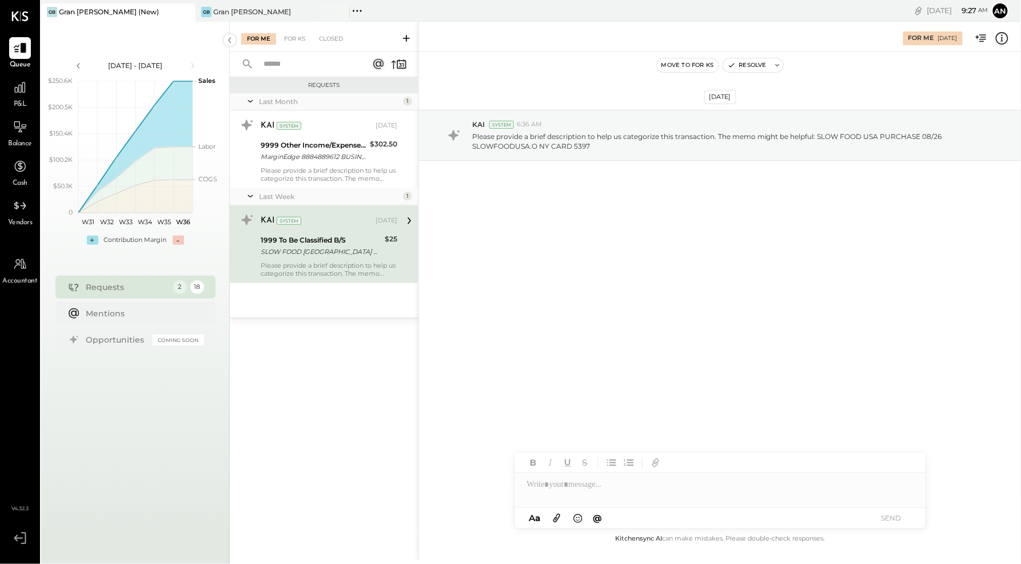
click at [397, 103] on div "Last Month" at bounding box center [329, 102] width 141 height 10
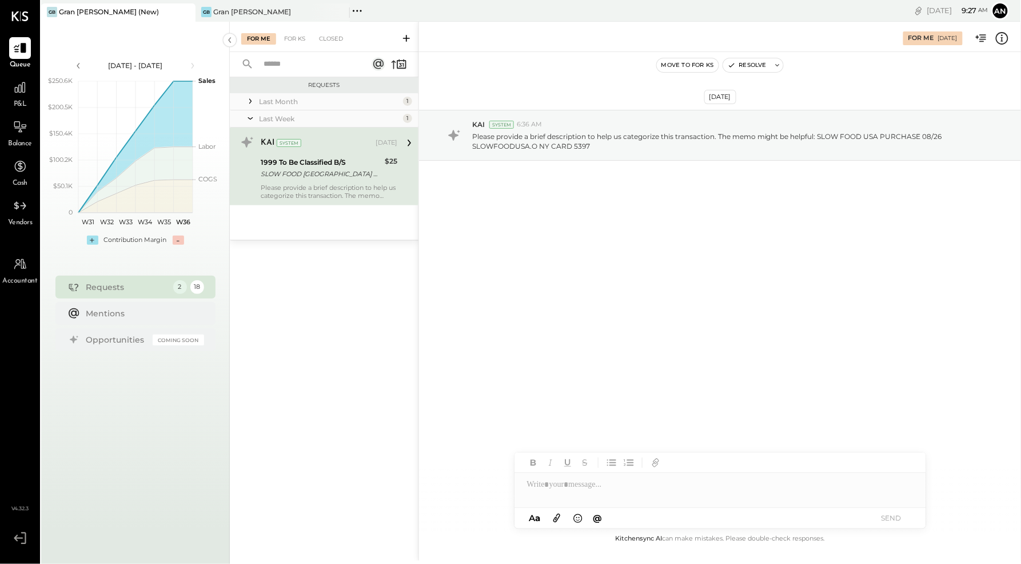
click at [250, 103] on icon at bounding box center [250, 100] width 11 height 11
